Goal: Task Accomplishment & Management: Manage account settings

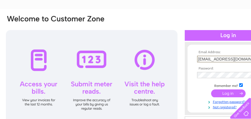
scroll to position [43, 0]
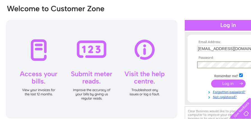
click at [211, 79] on input "submit" at bounding box center [228, 83] width 35 height 8
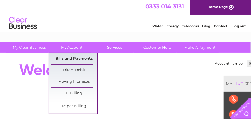
click at [70, 60] on link "Bills and Payments" at bounding box center [74, 58] width 46 height 11
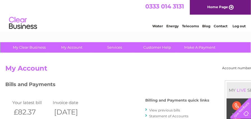
scroll to position [0, 26]
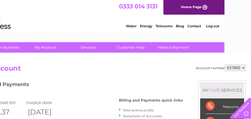
click at [234, 65] on select "937865 937866" at bounding box center [235, 67] width 21 height 7
click at [162, 65] on h2 "My Account" at bounding box center [112, 69] width 267 height 11
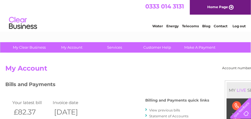
click at [240, 26] on link "Log out" at bounding box center [239, 26] width 13 height 4
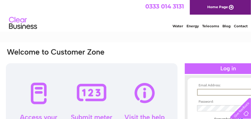
click at [209, 92] on input "text" at bounding box center [226, 92] width 58 height 7
type input "tamhughes01@hotmail.com"
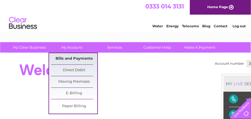
click at [70, 58] on link "Bills and Payments" at bounding box center [74, 58] width 46 height 11
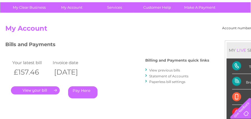
scroll to position [42, 0]
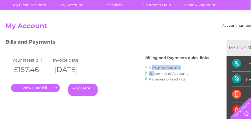
drag, startPoint x: 155, startPoint y: 71, endPoint x: 153, endPoint y: 68, distance: 2.9
click at [153, 68] on ul "View previous bills Statement of Accounts Paperless bill settings" at bounding box center [177, 73] width 64 height 17
click at [153, 68] on link "View previous bills" at bounding box center [164, 67] width 31 height 4
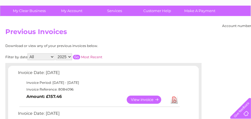
scroll to position [29, 0]
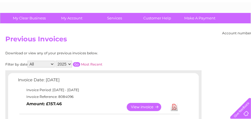
click at [141, 107] on link "View" at bounding box center [147, 107] width 41 height 8
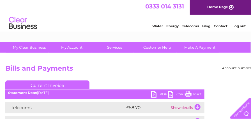
drag, startPoint x: 157, startPoint y: 89, endPoint x: 159, endPoint y: 93, distance: 4.5
click at [159, 93] on link "PDF" at bounding box center [159, 95] width 17 height 8
click at [161, 94] on link "PDF" at bounding box center [159, 95] width 17 height 8
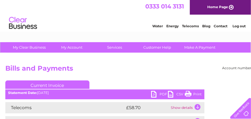
click at [237, 25] on li "Log out" at bounding box center [239, 25] width 17 height 7
click at [237, 25] on link "Log out" at bounding box center [239, 26] width 13 height 4
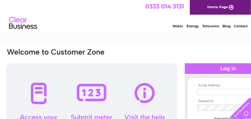
drag, startPoint x: 0, startPoint y: 0, endPoint x: 209, endPoint y: 92, distance: 228.0
click at [209, 92] on input "text" at bounding box center [226, 92] width 58 height 6
type input "[EMAIL_ADDRESS][DOMAIN_NAME]"
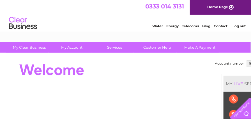
scroll to position [0, 26]
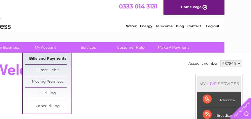
click at [47, 60] on link "Bills and Payments" at bounding box center [48, 58] width 46 height 11
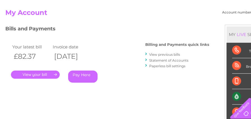
scroll to position [56, 0]
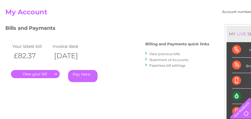
click at [30, 73] on link "." at bounding box center [35, 74] width 49 height 8
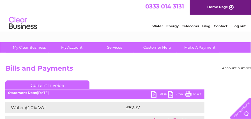
click at [161, 96] on link "PDF" at bounding box center [159, 95] width 17 height 8
click at [240, 24] on link "Log out" at bounding box center [239, 26] width 13 height 4
